Goal: Information Seeking & Learning: Learn about a topic

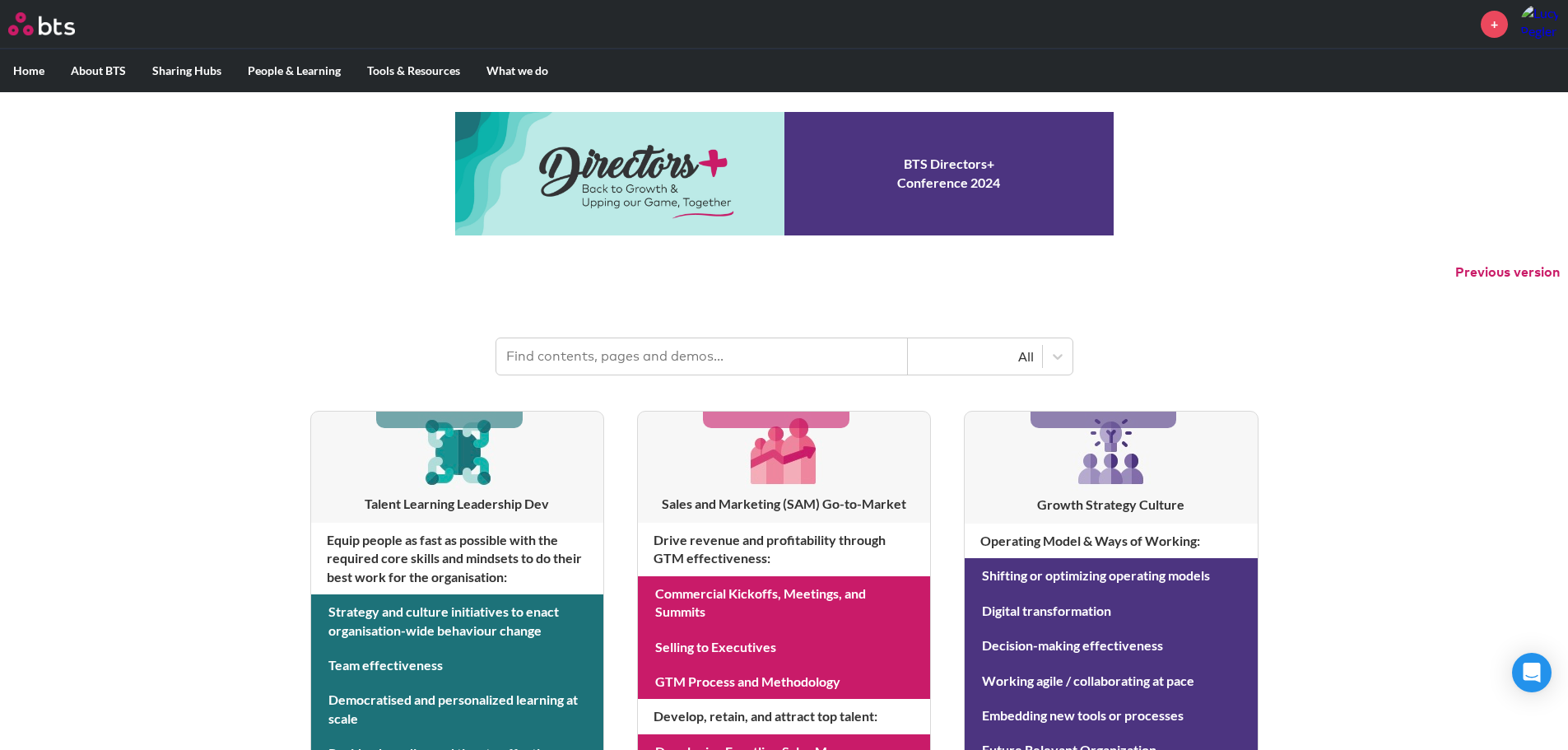
click at [687, 359] on input "text" at bounding box center [702, 356] width 412 height 36
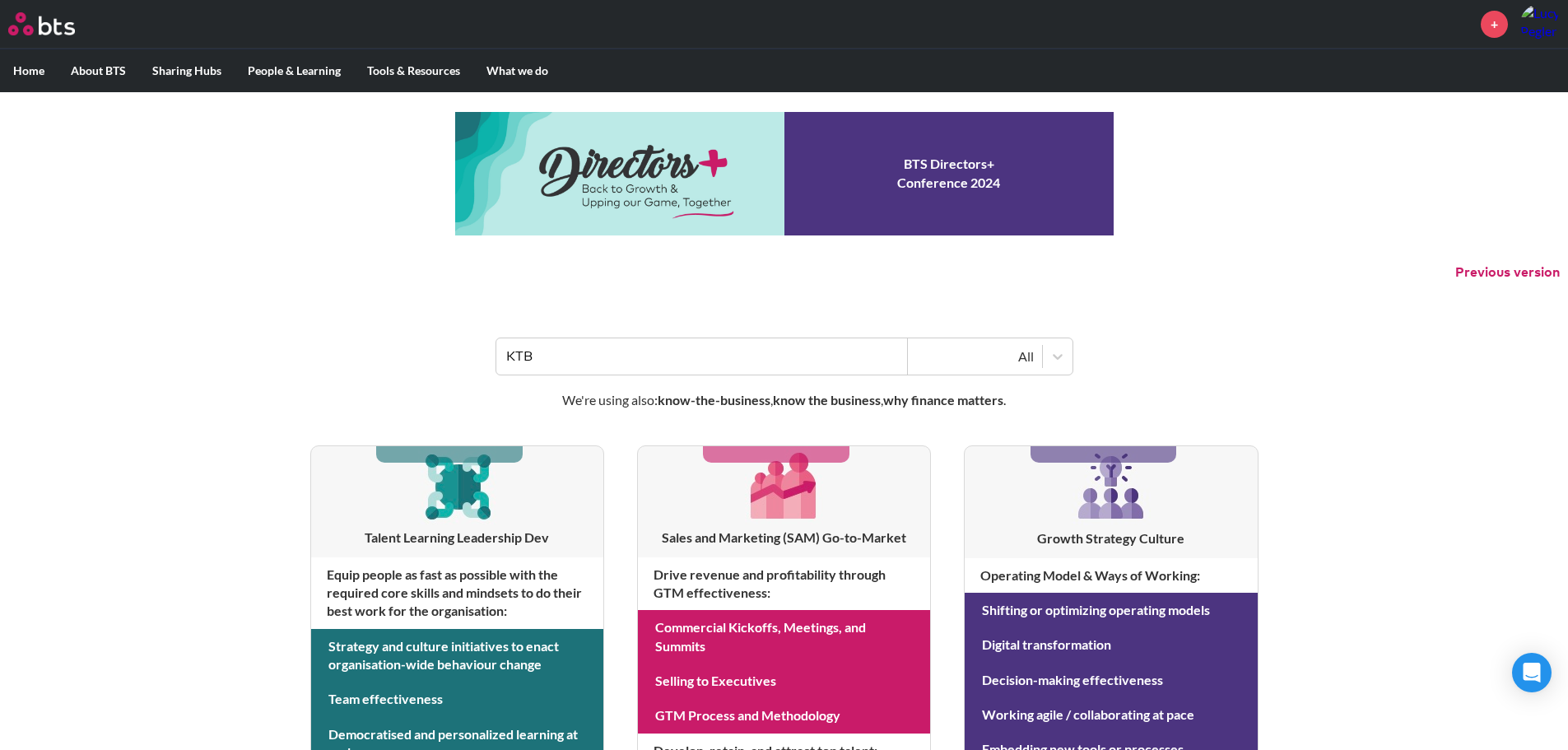
type input "KTB"
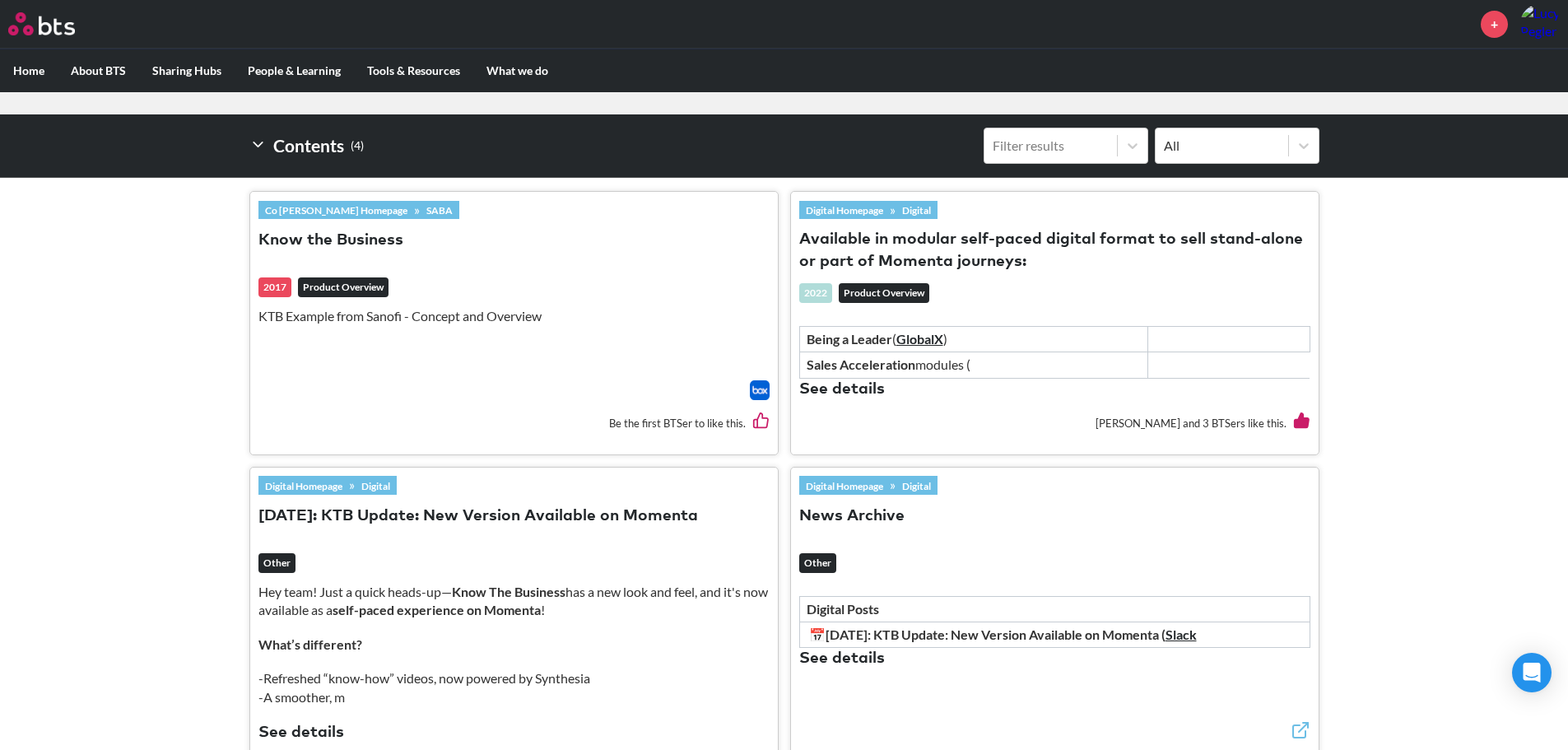
scroll to position [576, 0]
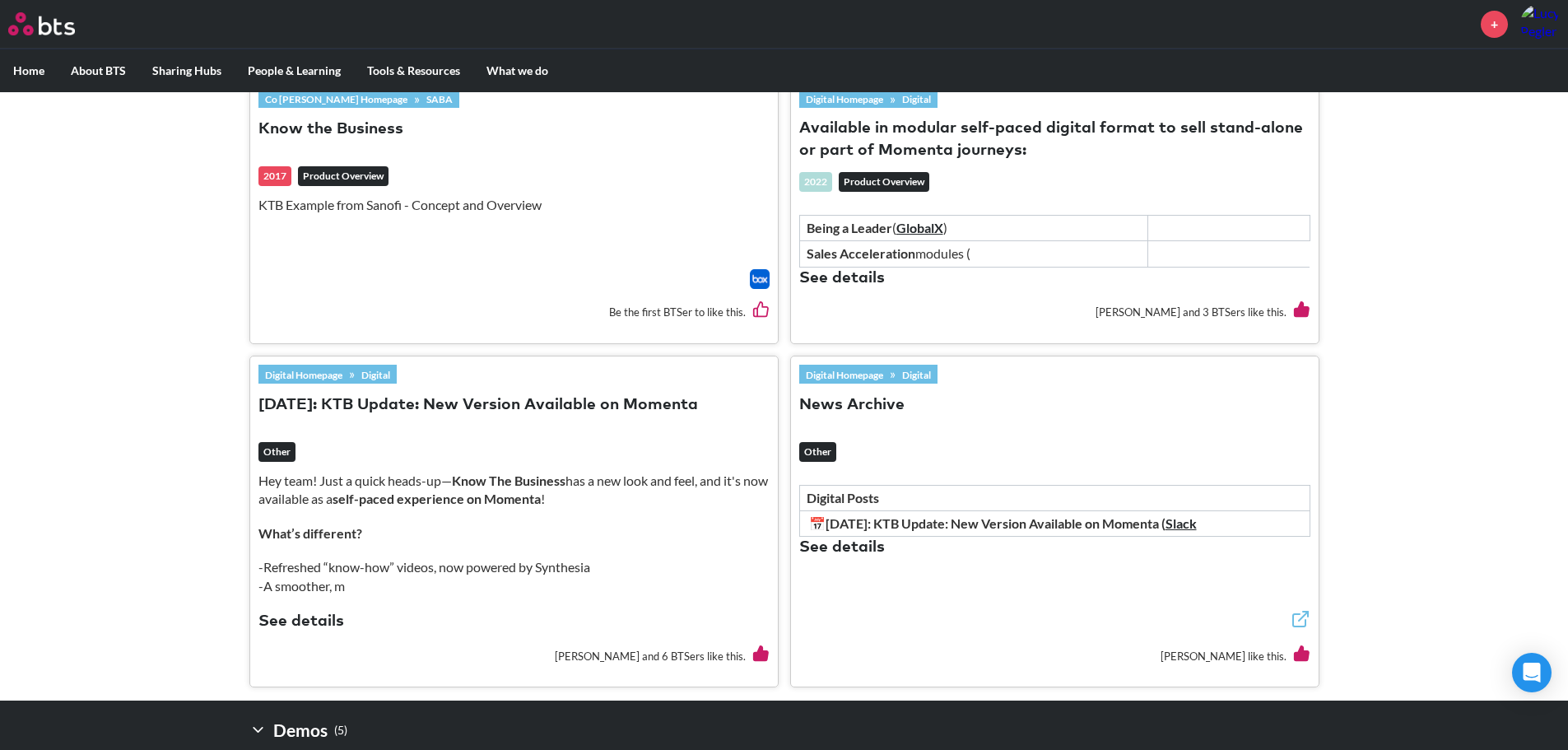
click at [314, 622] on button "See details" at bounding box center [301, 622] width 86 height 23
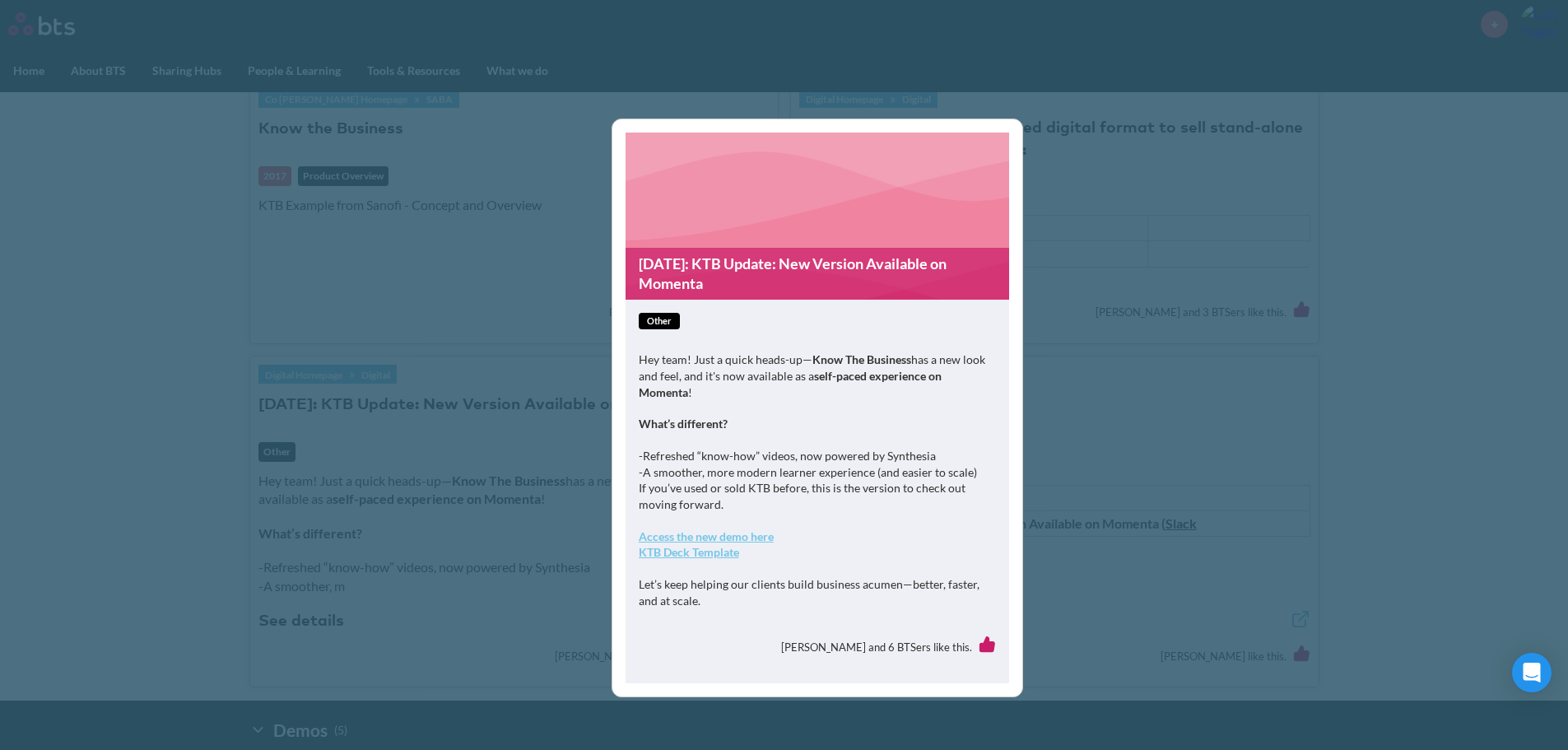
click at [755, 540] on strong "Access the new demo here" at bounding box center [706, 536] width 135 height 14
click at [671, 129] on div "25-06-24: KTB Update: New Version Available on Momenta other Hey team! Just a q…" at bounding box center [817, 408] width 412 height 579
click at [1255, 435] on div "25-06-24: KTB Update: New Version Available on Momenta other Hey team! Just a q…" at bounding box center [784, 375] width 1568 height 750
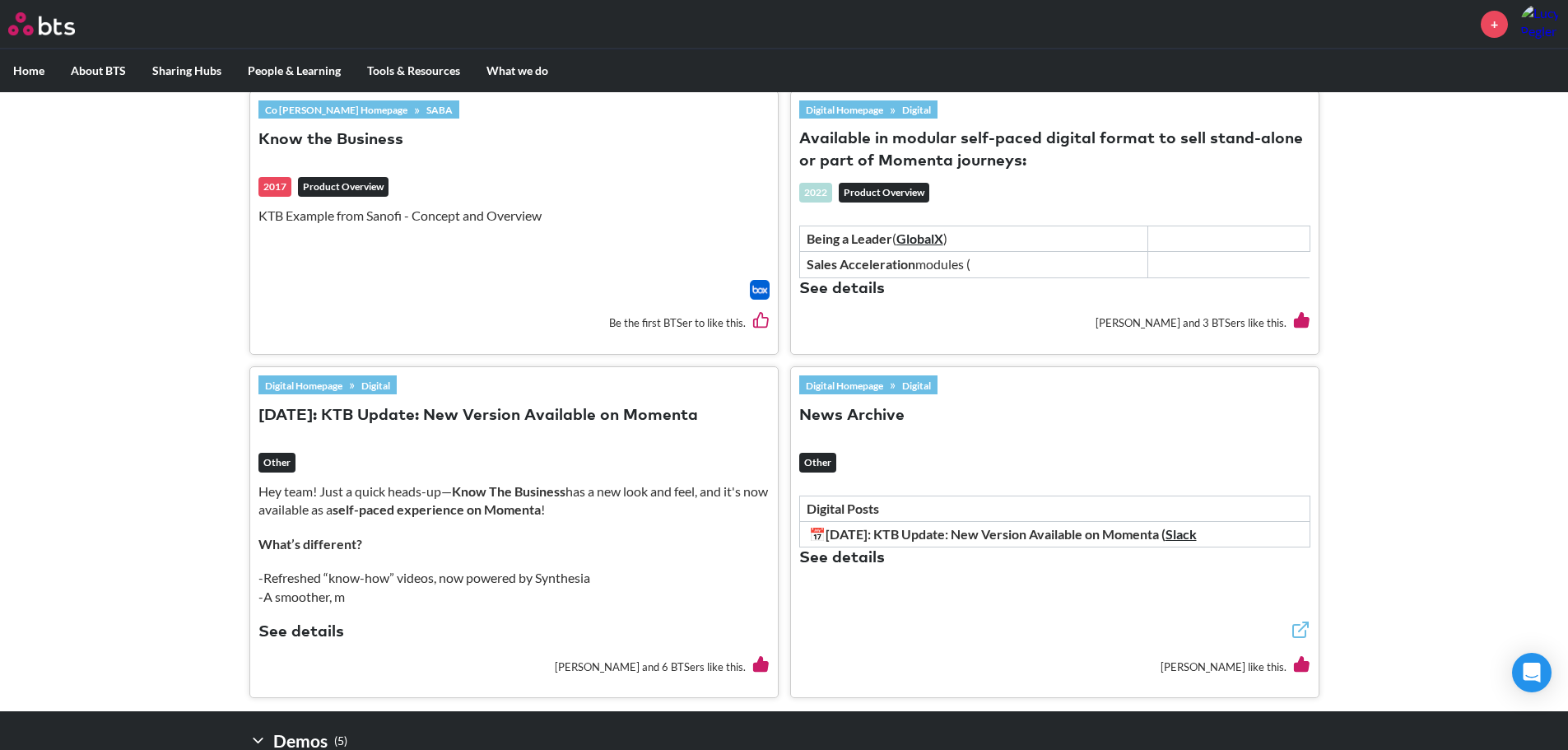
scroll to position [494, 0]
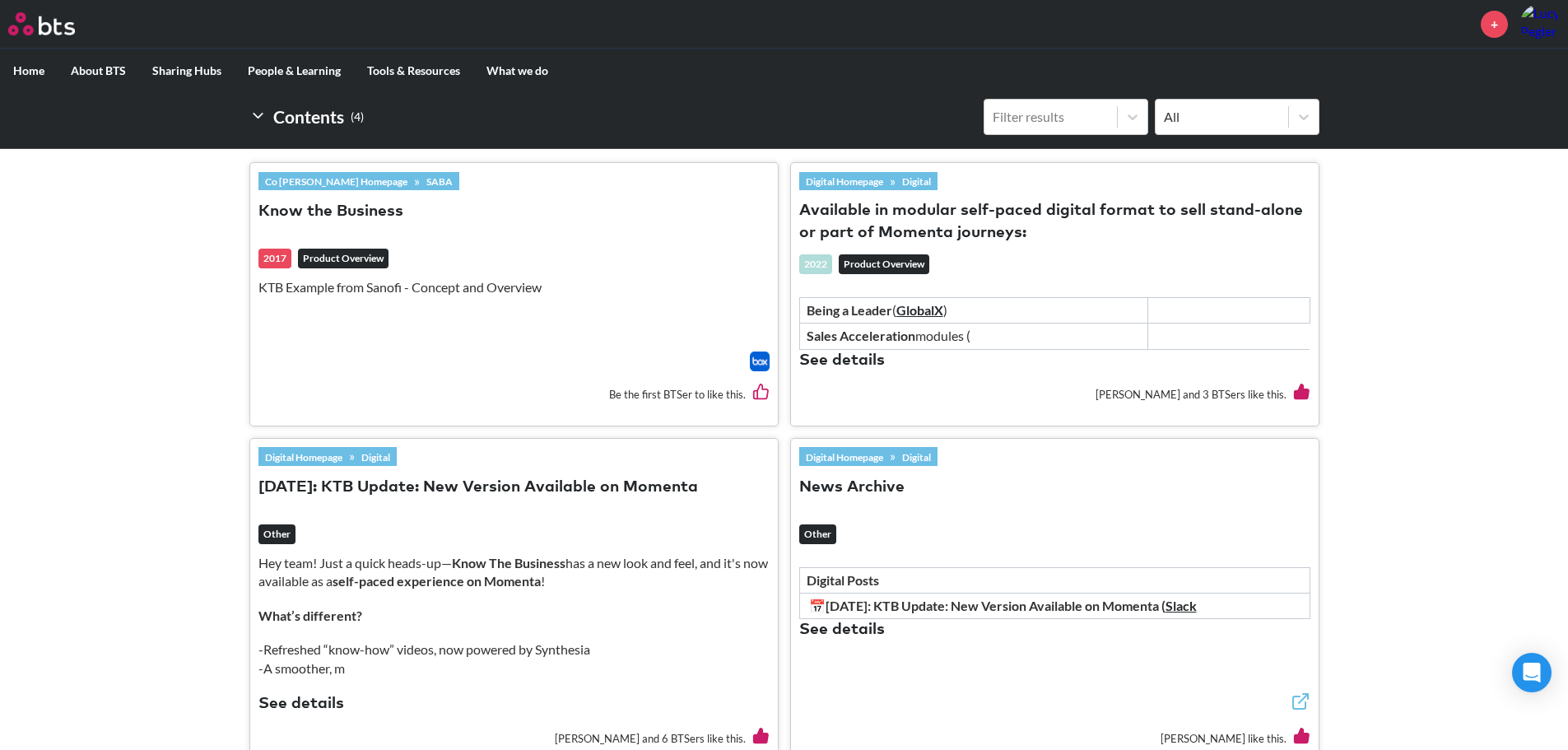
click at [863, 359] on button "See details" at bounding box center [842, 361] width 86 height 23
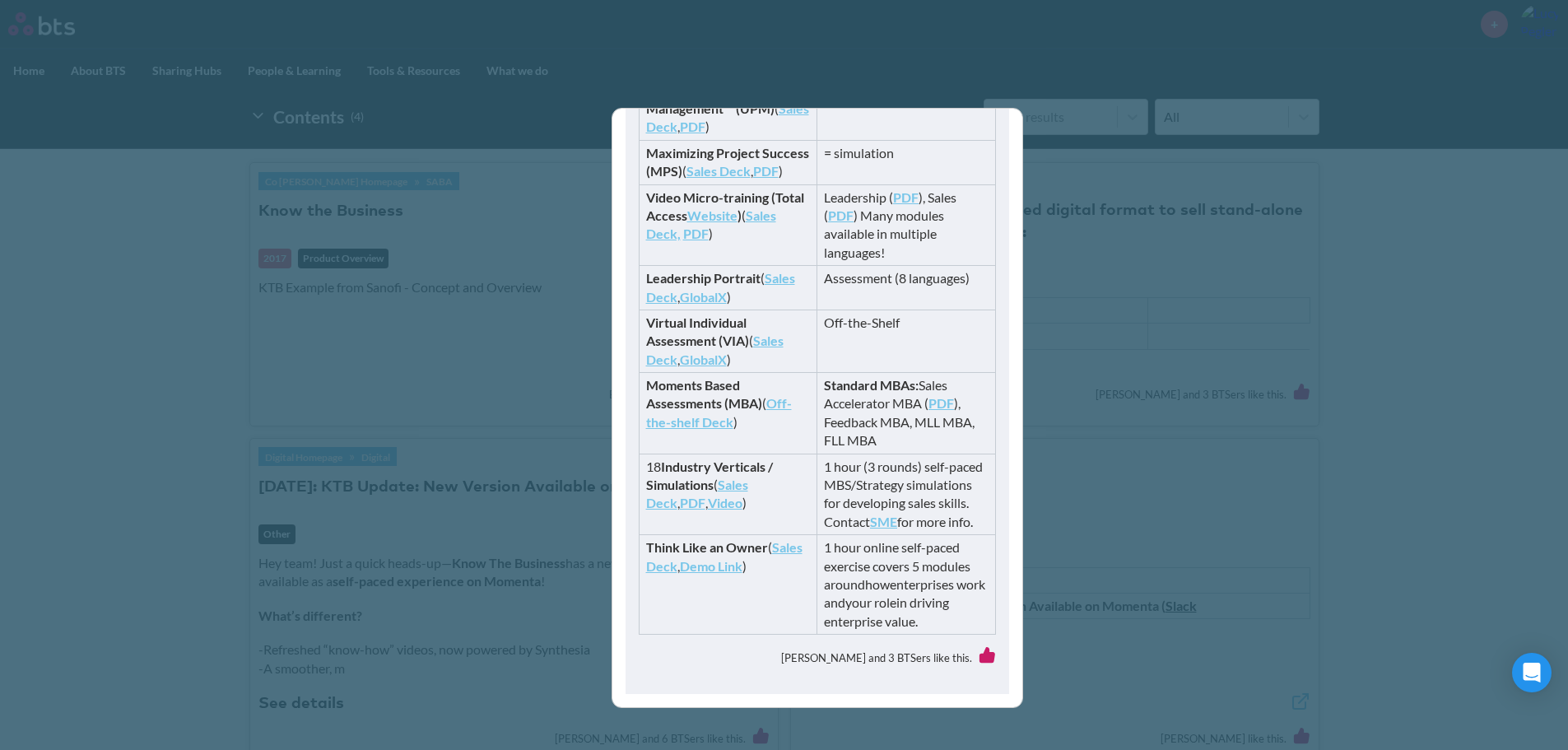
scroll to position [693, 0]
click at [598, 328] on div "Available in modular self-paced digital format to sell stand-alone or part of M…" at bounding box center [784, 375] width 1568 height 750
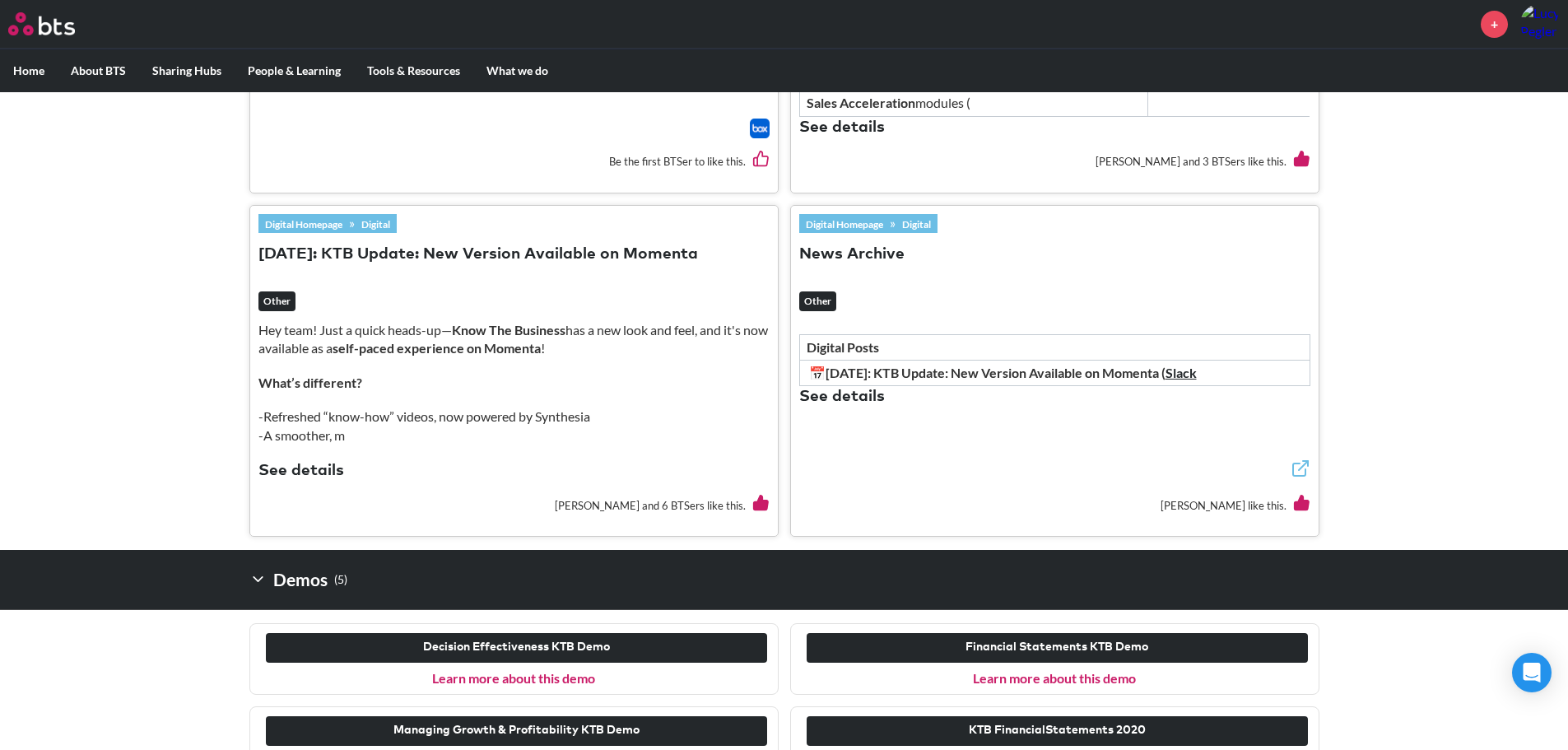
scroll to position [822, 0]
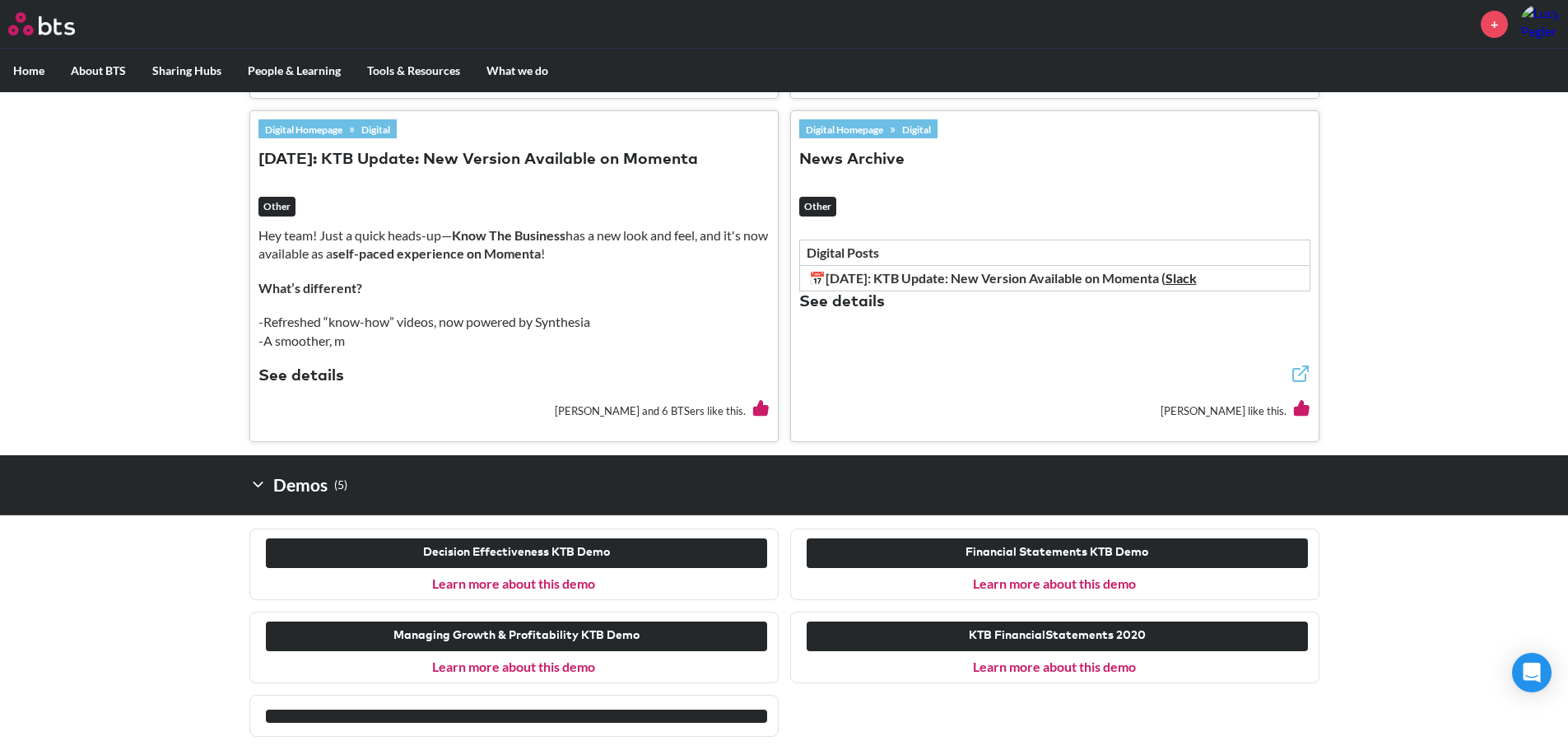
click at [1053, 668] on link "Learn more about this demo" at bounding box center [1054, 666] width 163 height 16
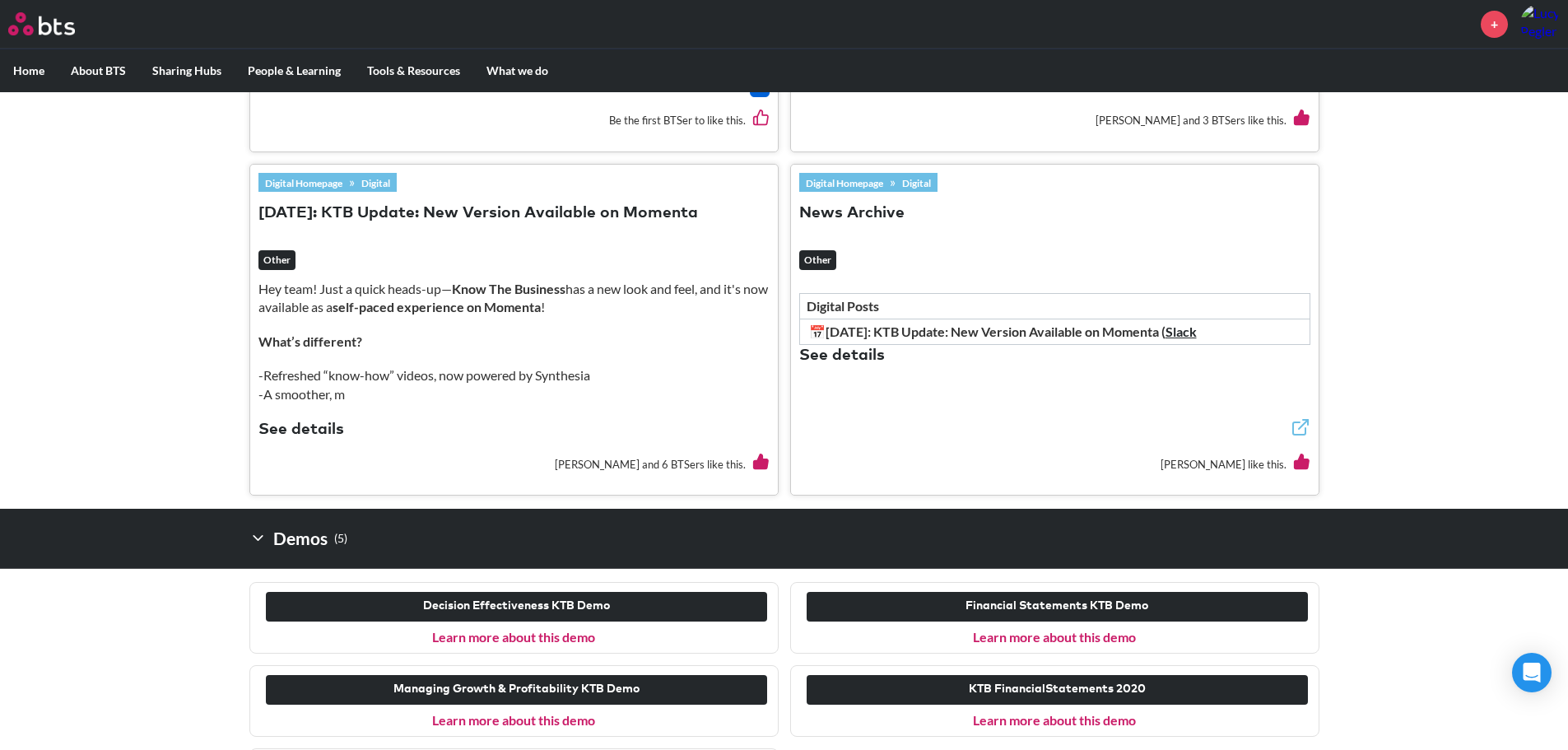
scroll to position [739, 0]
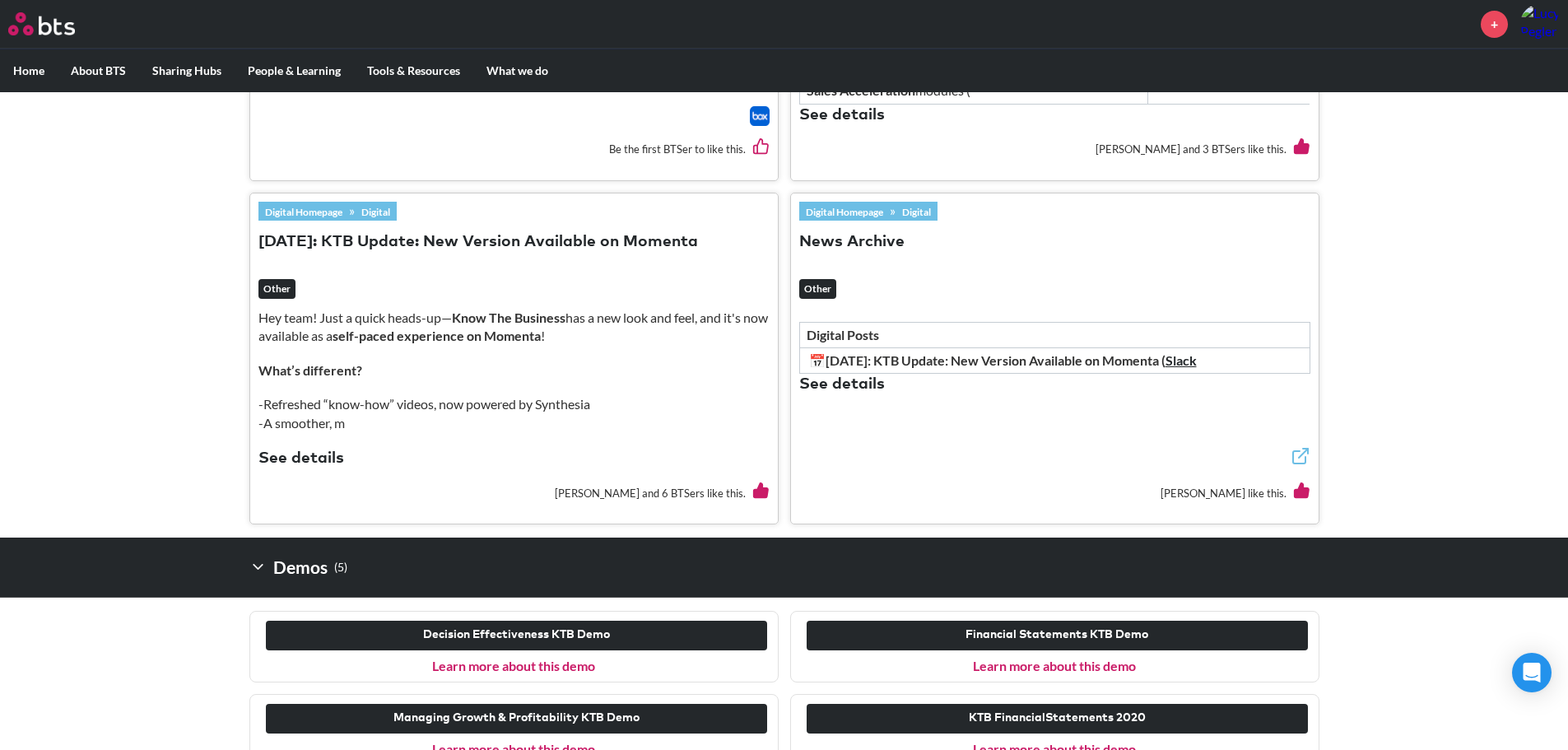
click at [299, 456] on button "See details" at bounding box center [301, 459] width 86 height 23
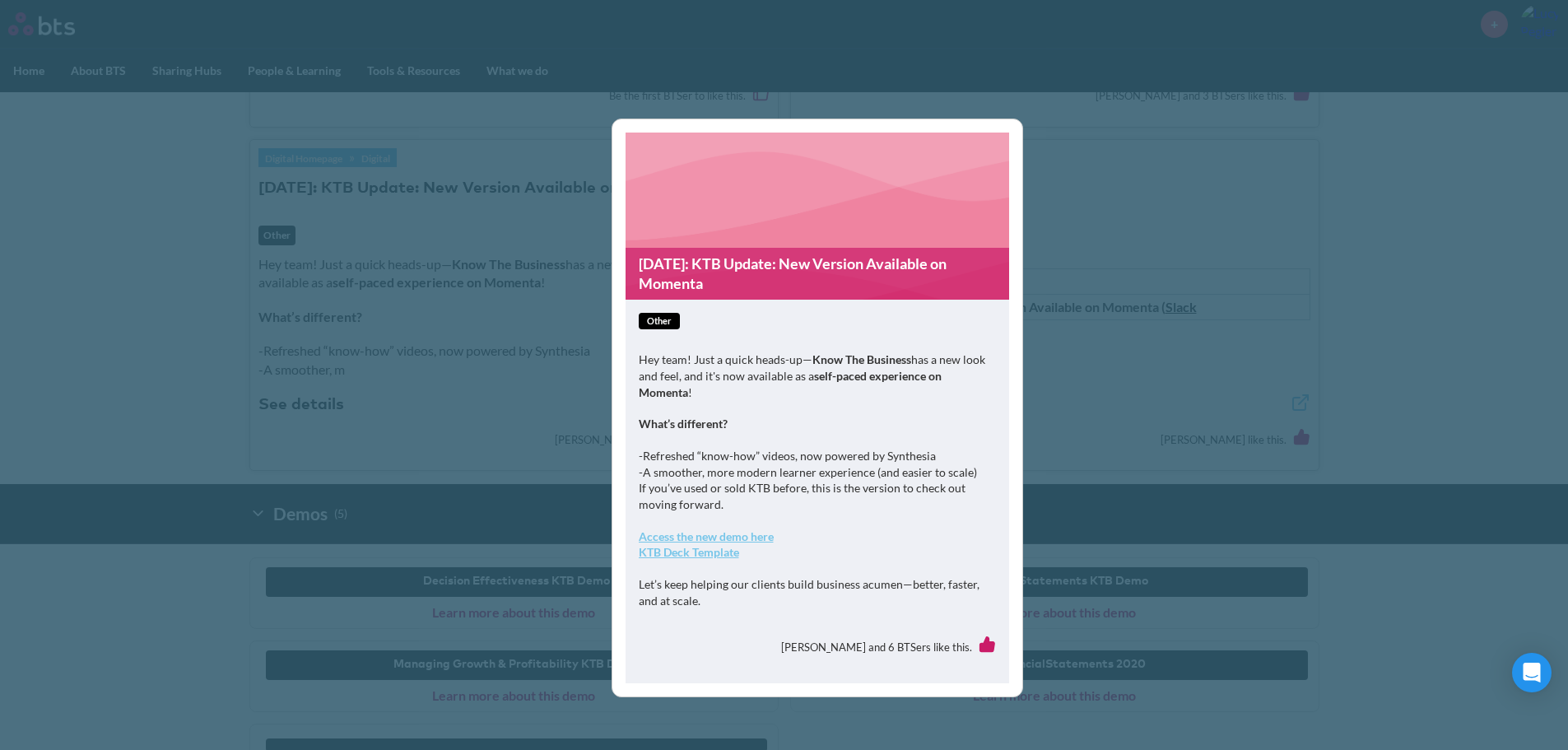
scroll to position [822, 0]
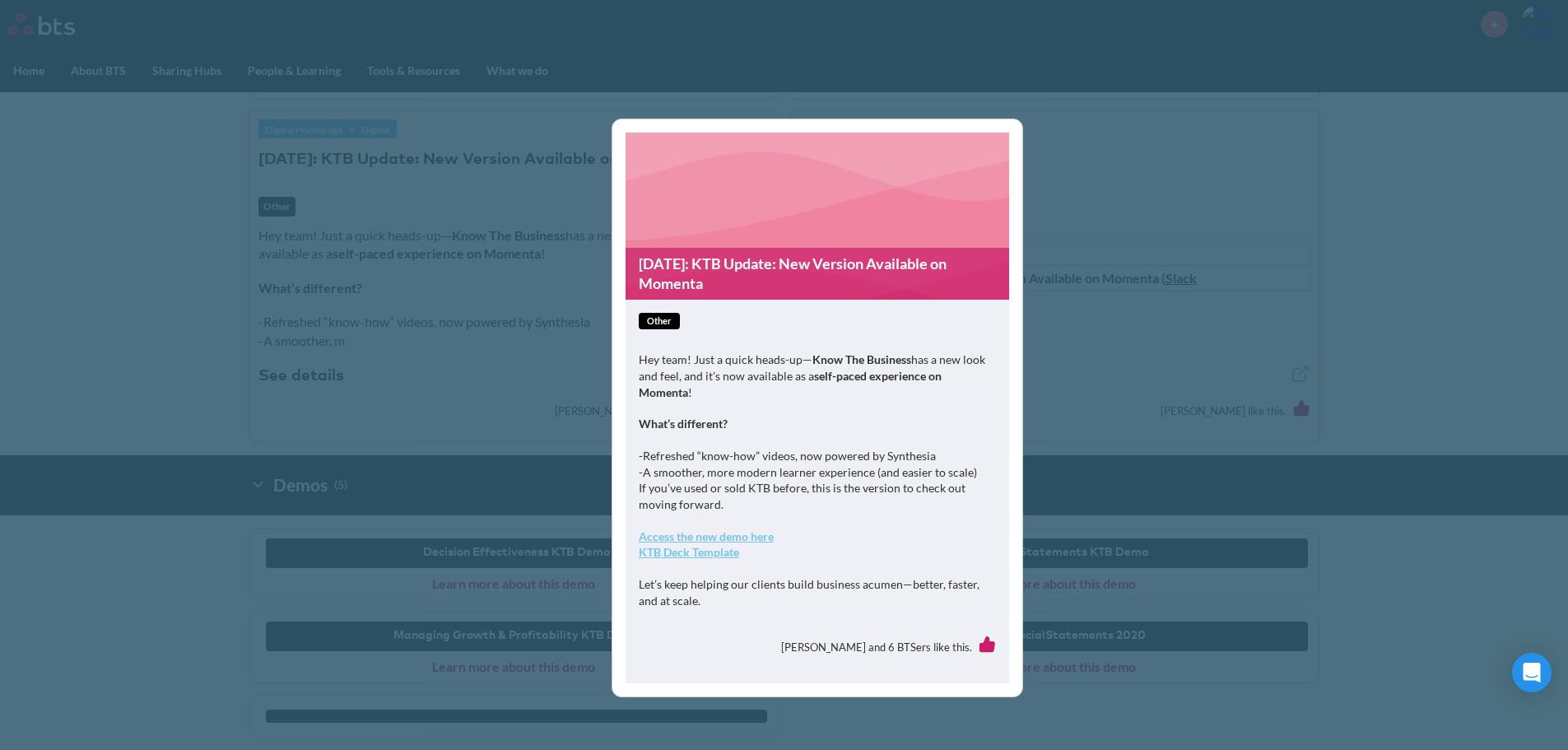
click at [696, 538] on strong "Access the new demo here" at bounding box center [706, 536] width 135 height 14
click at [164, 325] on div "25-06-24: KTB Update: New Version Available on Momenta other Hey team! Just a q…" at bounding box center [784, 375] width 1568 height 750
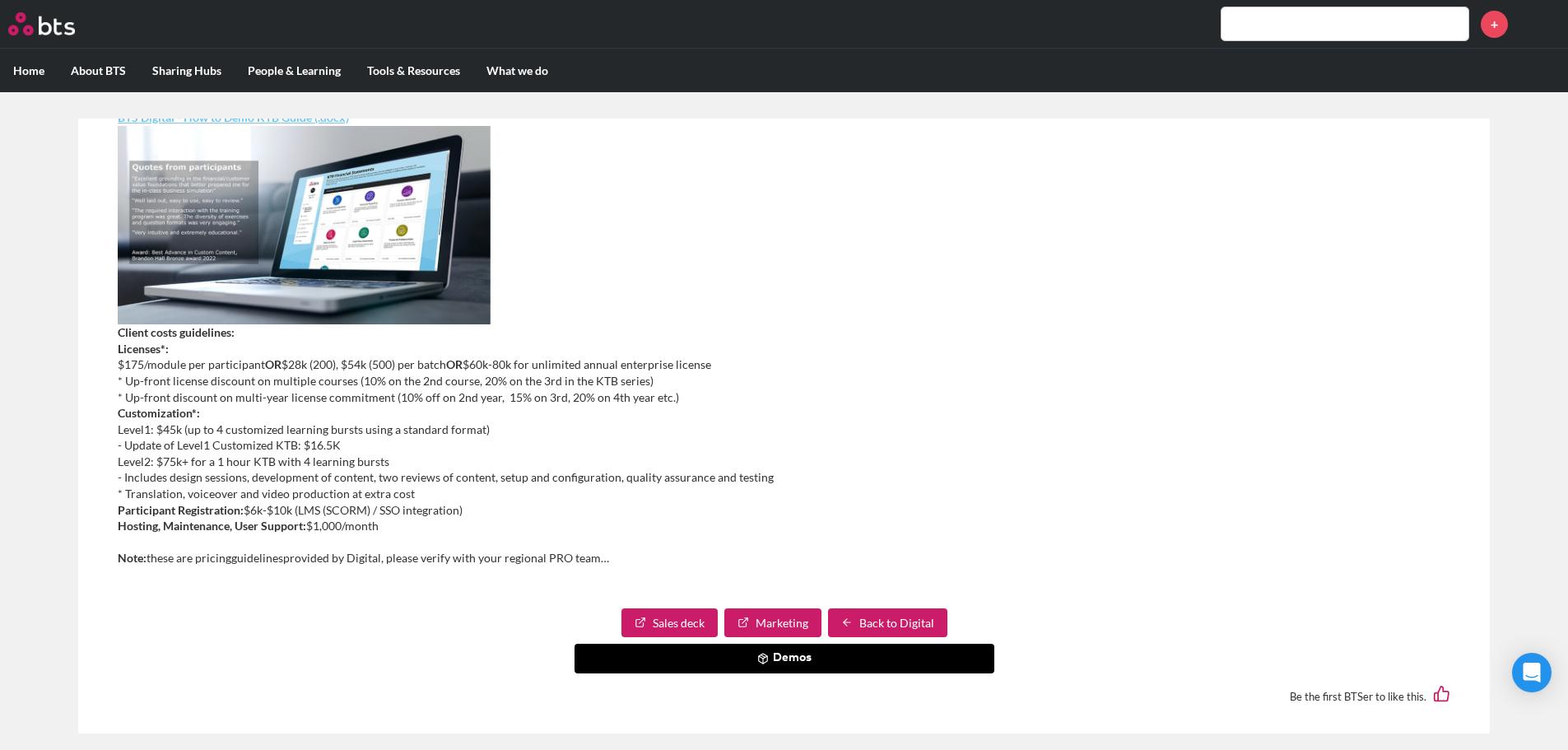
scroll to position [548, 0]
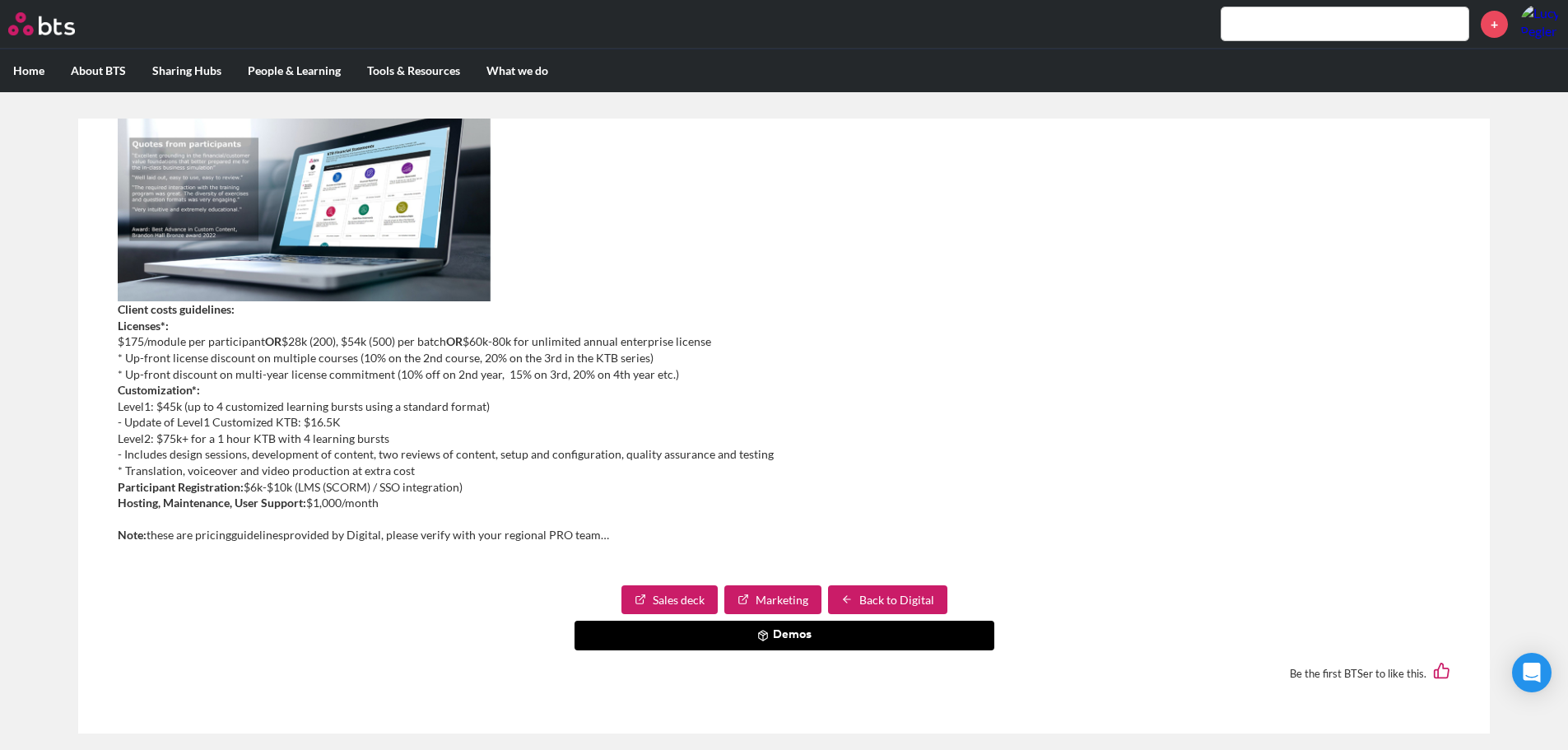
click at [884, 639] on button "Demos" at bounding box center [784, 635] width 420 height 29
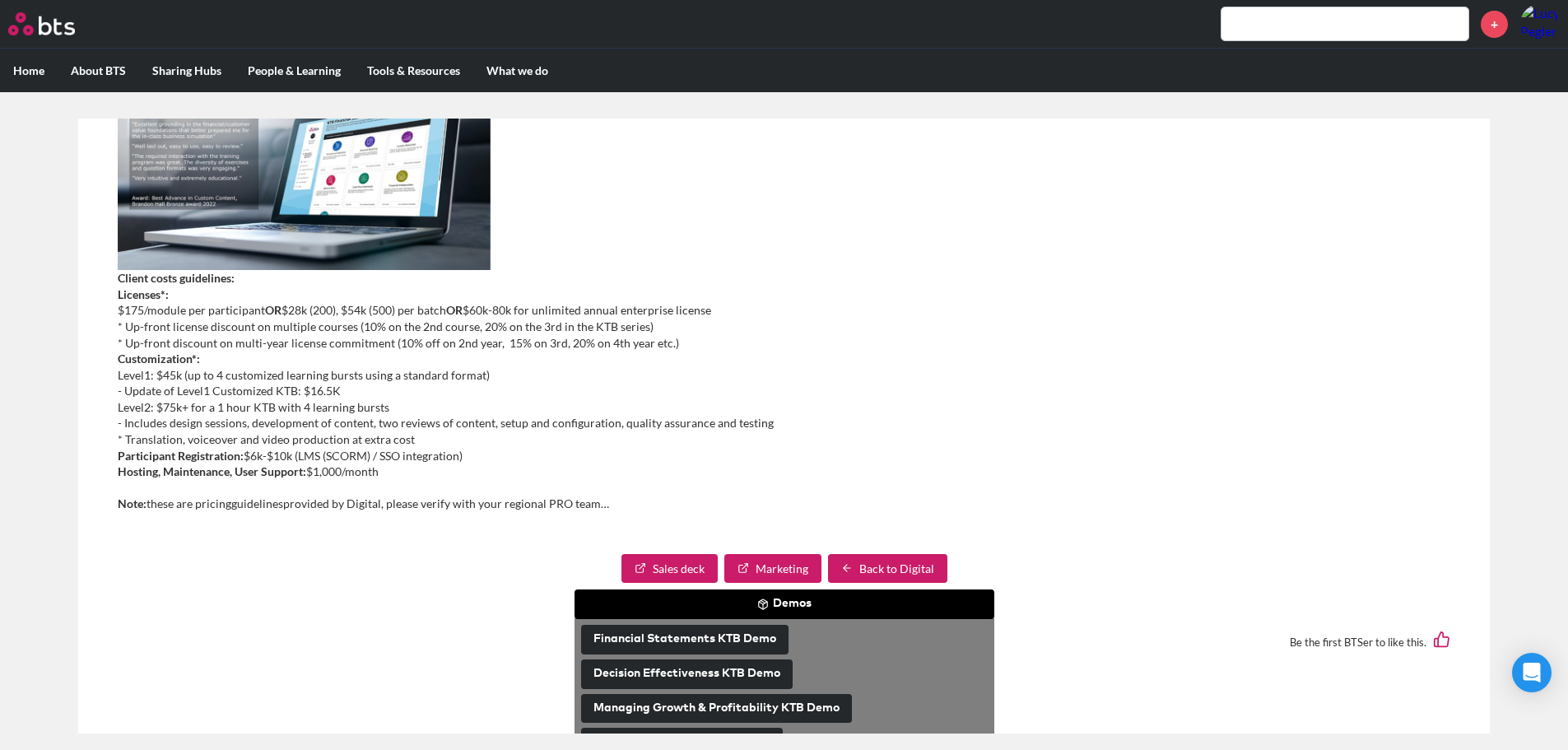
scroll to position [607, 0]
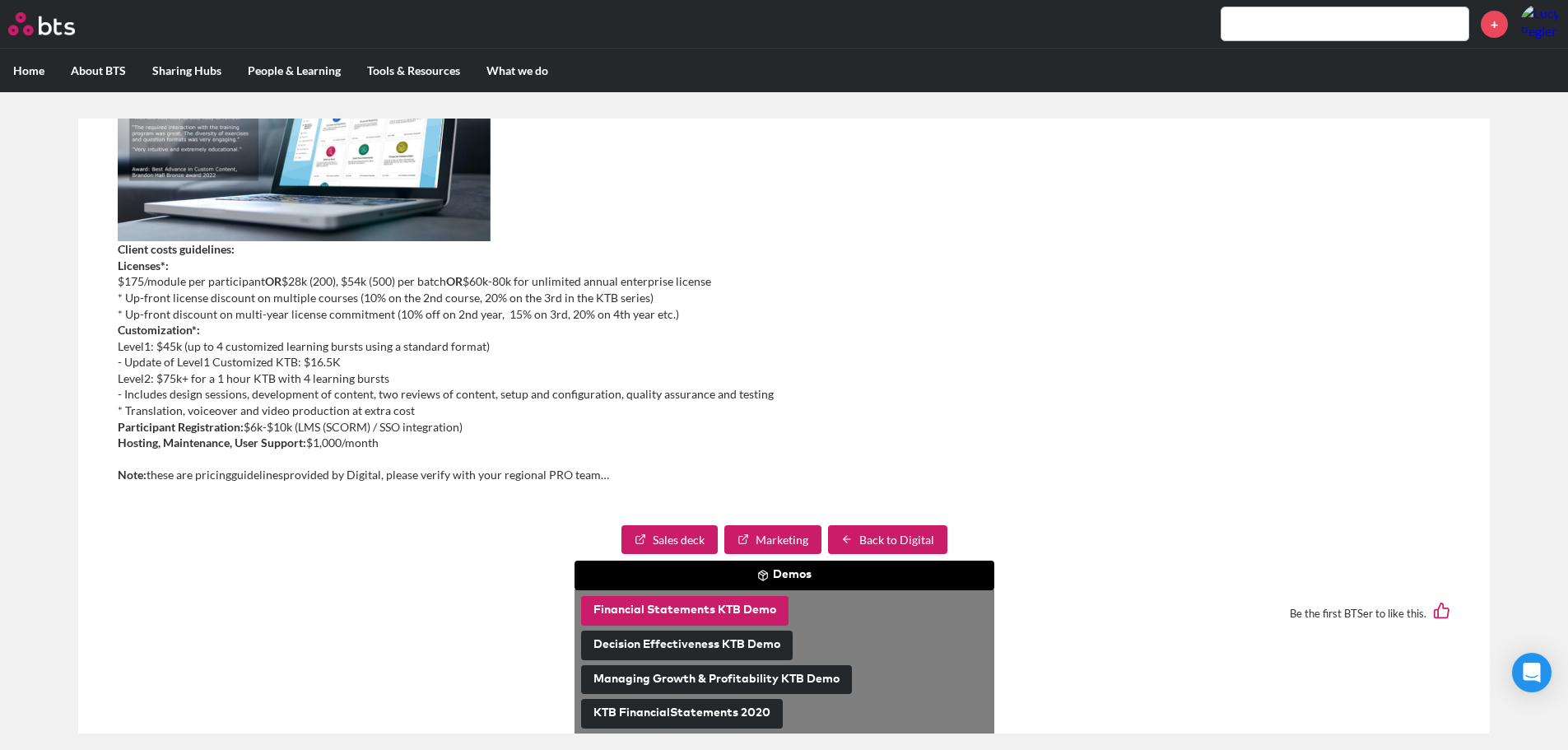
click at [725, 611] on button "Financial Statements KTB Demo" at bounding box center [684, 611] width 207 height 29
